Goal: Information Seeking & Learning: Find specific page/section

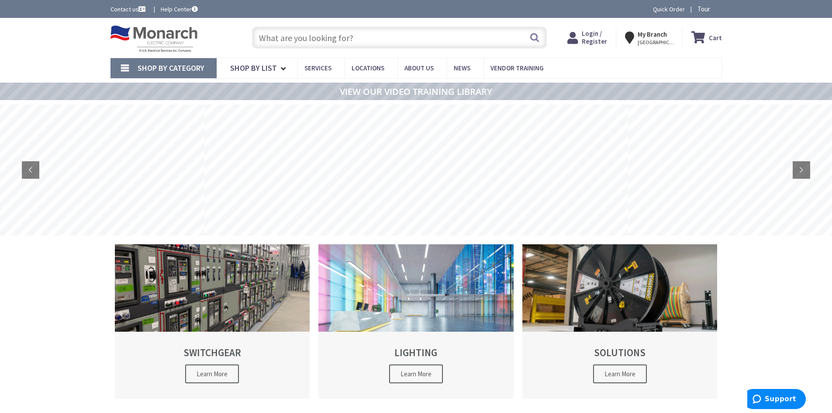
click at [372, 34] on input "text" at bounding box center [399, 38] width 295 height 22
paste input "1-gang blank, narrow size, 1.75 in. wide, metallic finish wallplate"
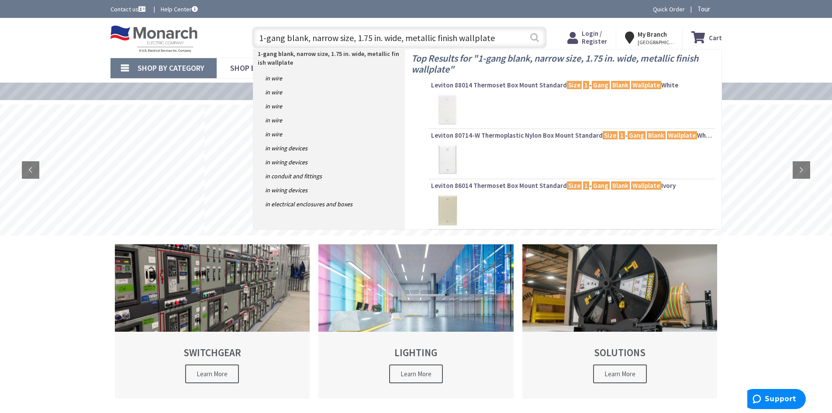
type input "1-gang blank, narrow size, 1.75 in. wide, metallic finish wallplate"
click at [535, 38] on button "Search" at bounding box center [534, 38] width 11 height 20
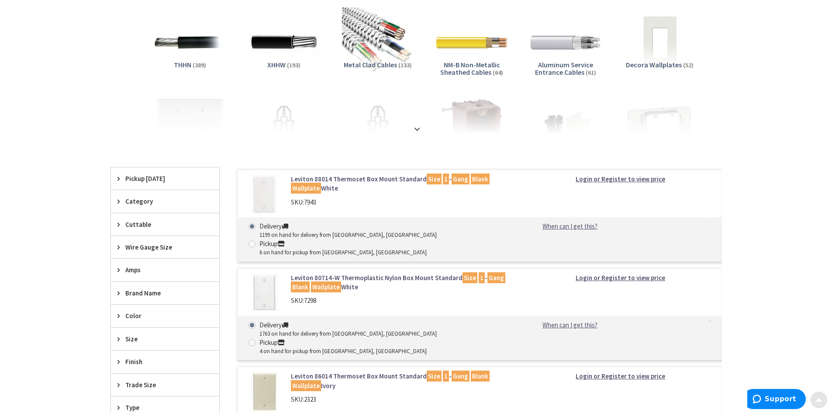
scroll to position [218, 0]
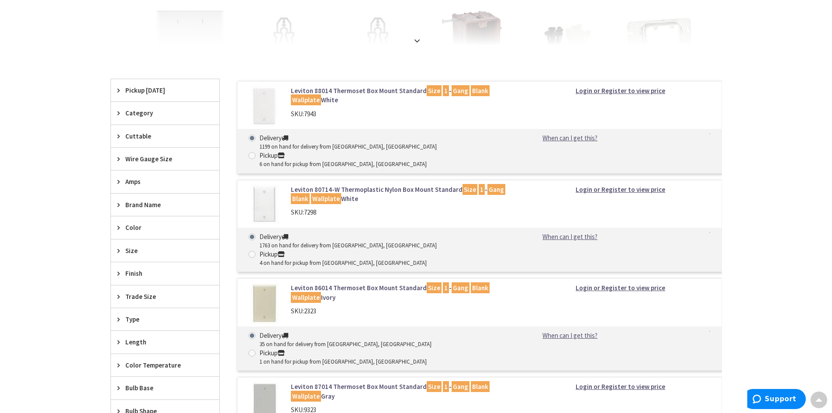
click at [143, 204] on span "Brand Name" at bounding box center [160, 204] width 71 height 9
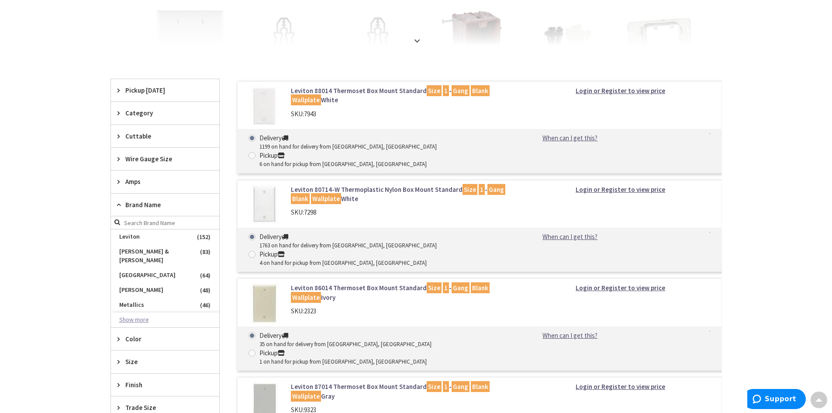
click at [144, 312] on button "Show more" at bounding box center [165, 319] width 108 height 15
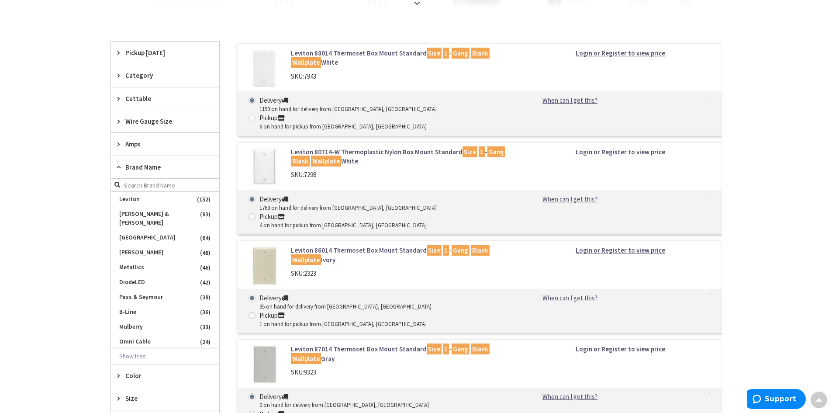
scroll to position [306, 0]
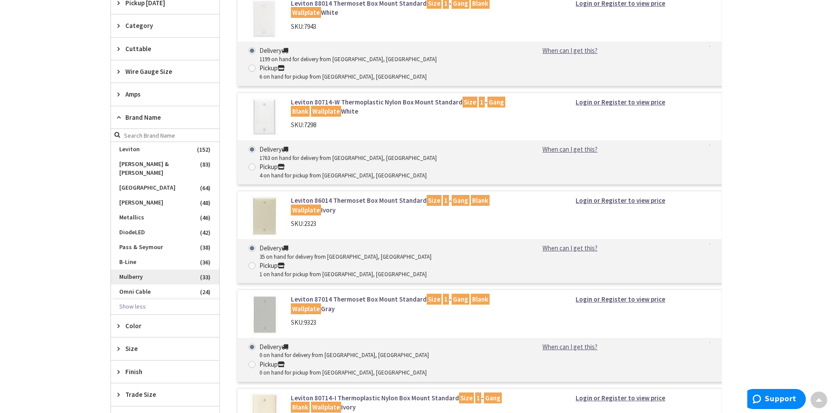
click at [149, 269] on span "Mulberry" at bounding box center [165, 276] width 108 height 15
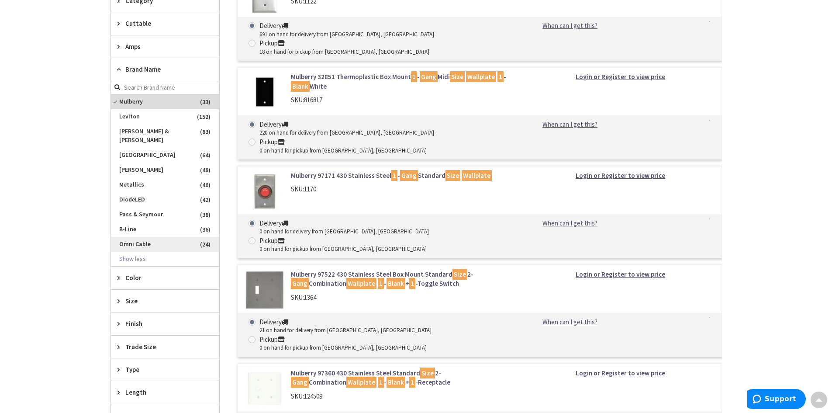
scroll to position [251, 0]
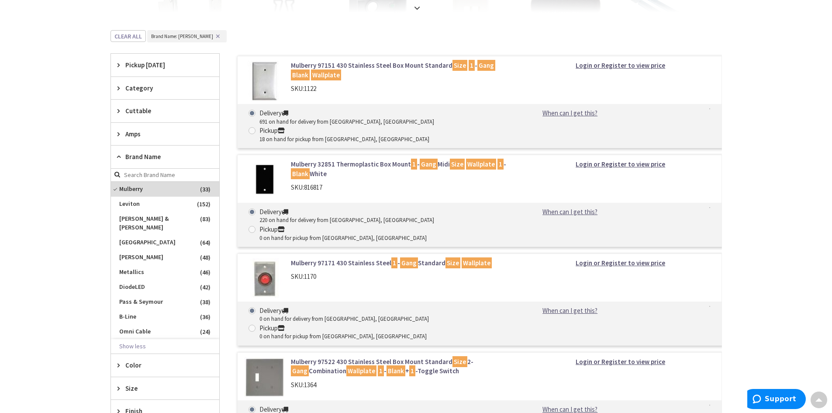
click at [117, 85] on div "Category" at bounding box center [165, 88] width 108 height 22
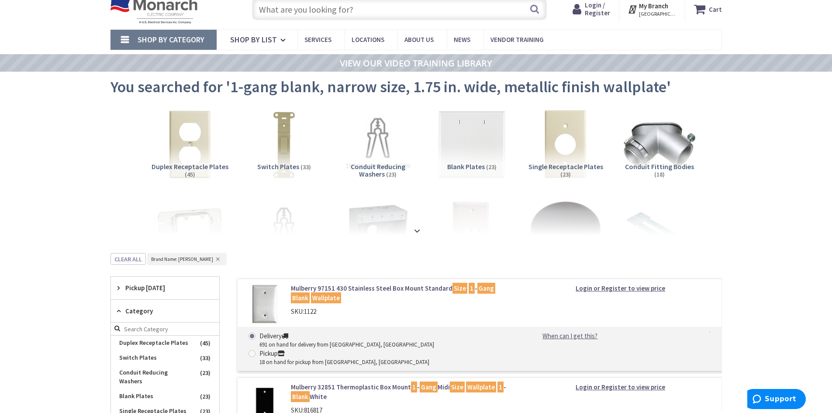
scroll to position [44, 0]
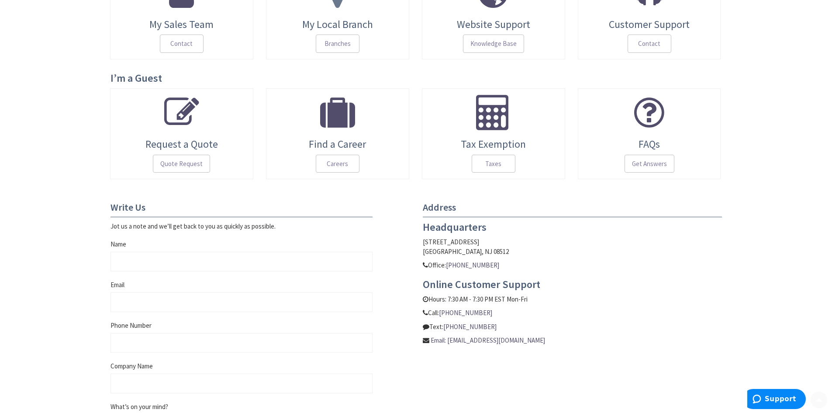
scroll to position [218, 0]
